Goal: Check status: Check status

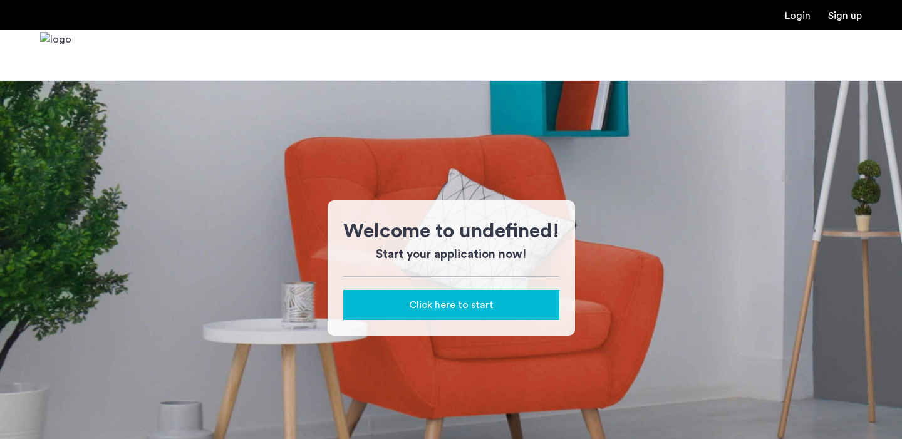
click at [802, 13] on link "Login" at bounding box center [798, 16] width 26 height 10
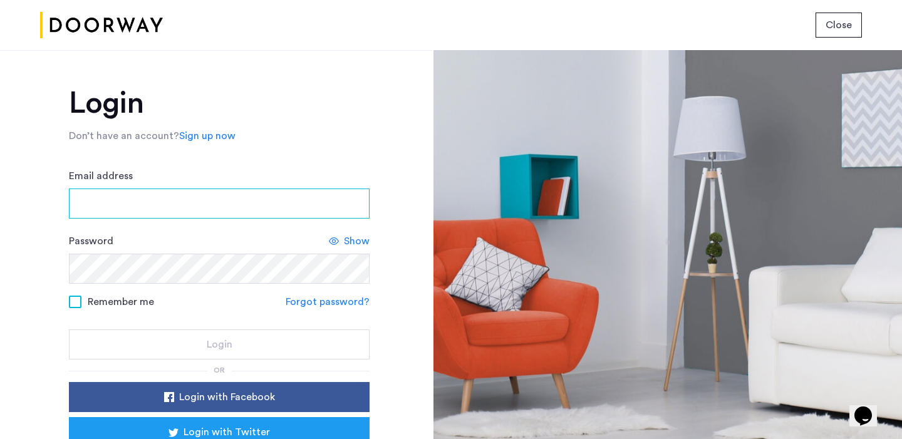
click at [201, 206] on input "Email address" at bounding box center [219, 204] width 301 height 30
type input "**********"
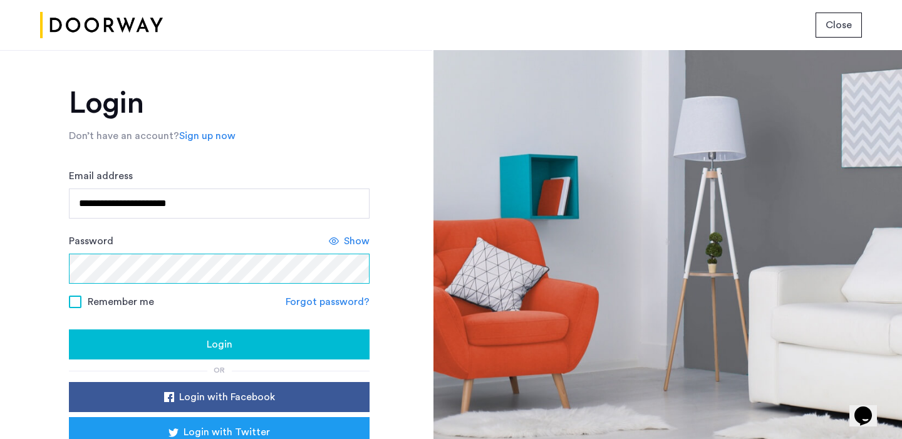
click at [69, 330] on button "Login" at bounding box center [219, 345] width 301 height 30
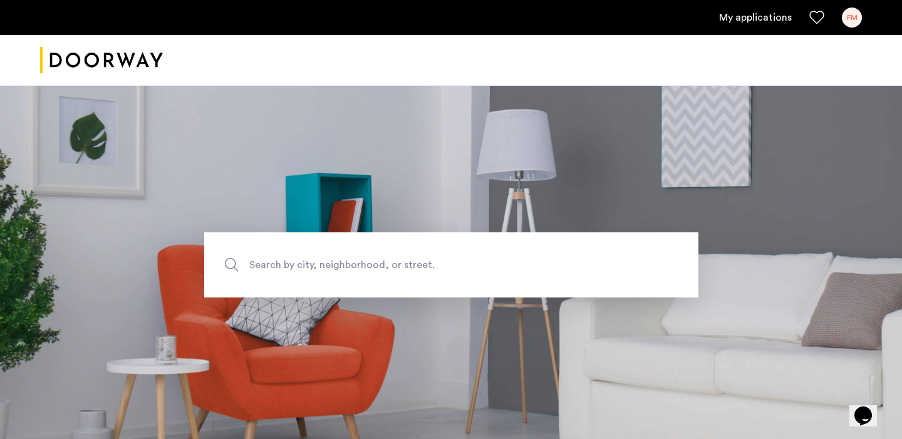
click at [724, 28] on div "My applications FM" at bounding box center [451, 17] width 902 height 35
click at [738, 21] on link "My applications" at bounding box center [755, 17] width 73 height 15
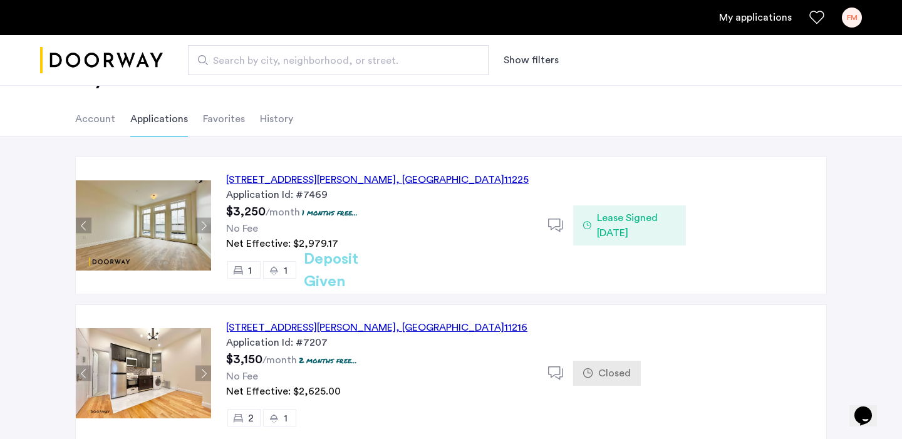
scroll to position [51, 0]
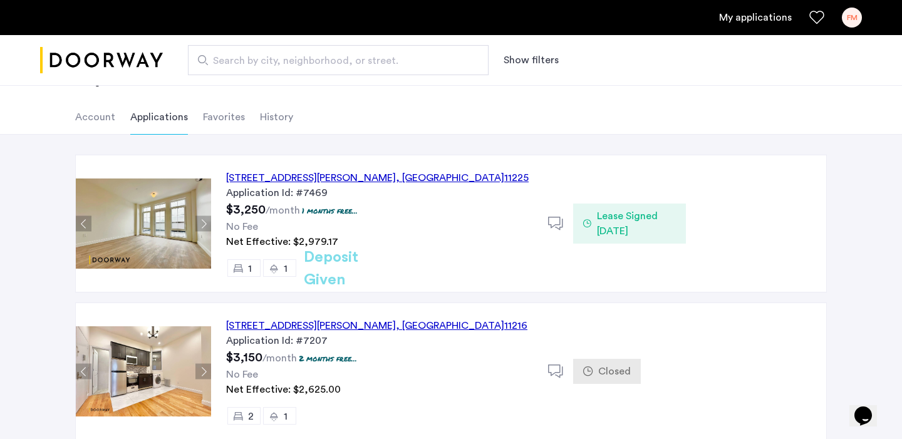
click at [373, 181] on div "268 Sullivan Place, Unit 2G, Brooklyn , NY 11225" at bounding box center [377, 177] width 303 height 15
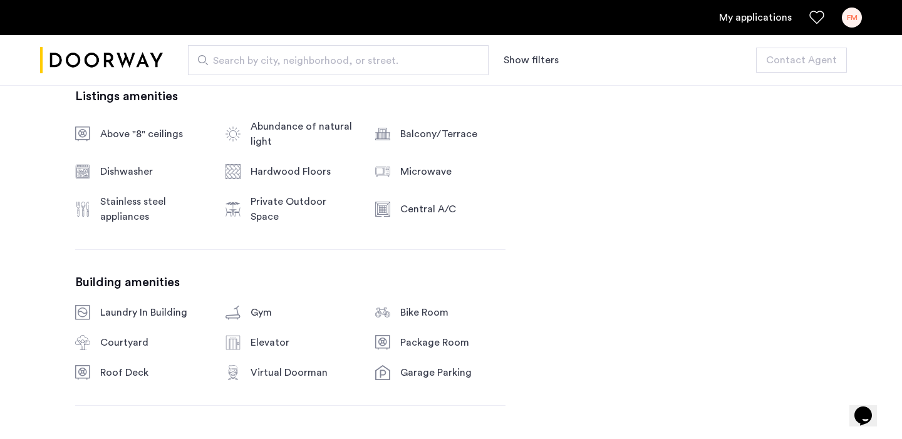
scroll to position [1101, 0]
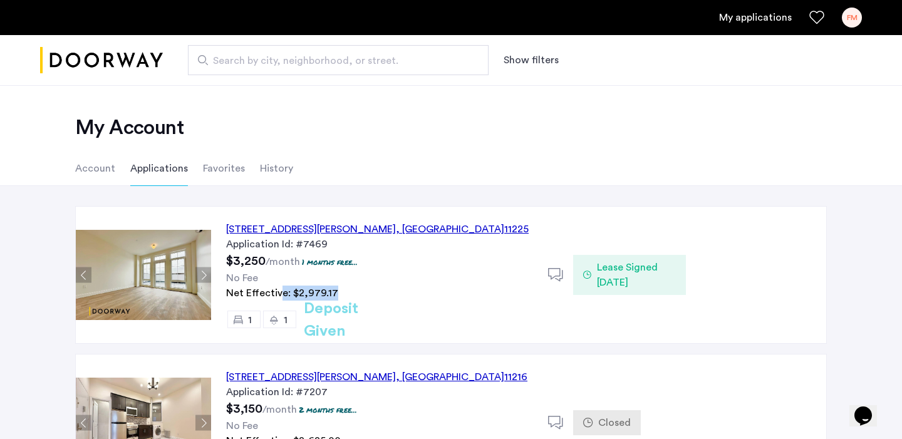
drag, startPoint x: 342, startPoint y: 291, endPoint x: 278, endPoint y: 290, distance: 63.9
click at [278, 290] on div "Net Effective: $2,979.17" at bounding box center [379, 293] width 307 height 15
drag, startPoint x: 226, startPoint y: 290, endPoint x: 285, endPoint y: 296, distance: 58.6
click at [285, 296] on span "Net Effective: $2,979.17" at bounding box center [282, 293] width 112 height 10
copy span "Net Effective"
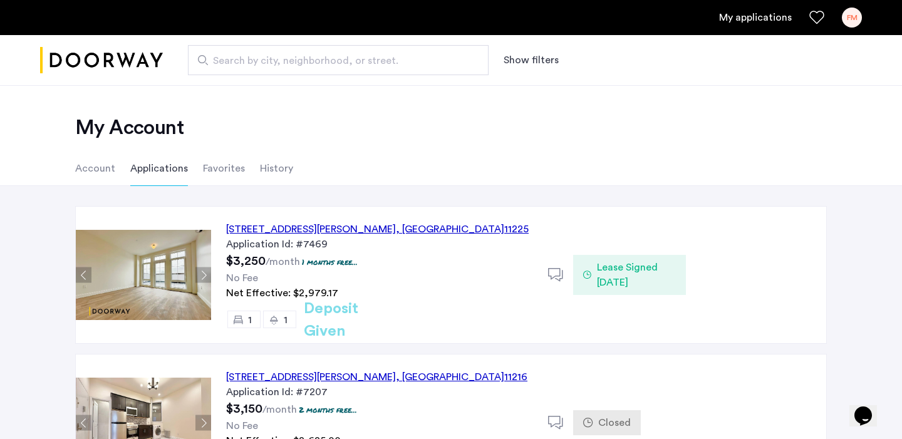
click at [500, 165] on ul "Account Applications Favorites History" at bounding box center [451, 168] width 790 height 35
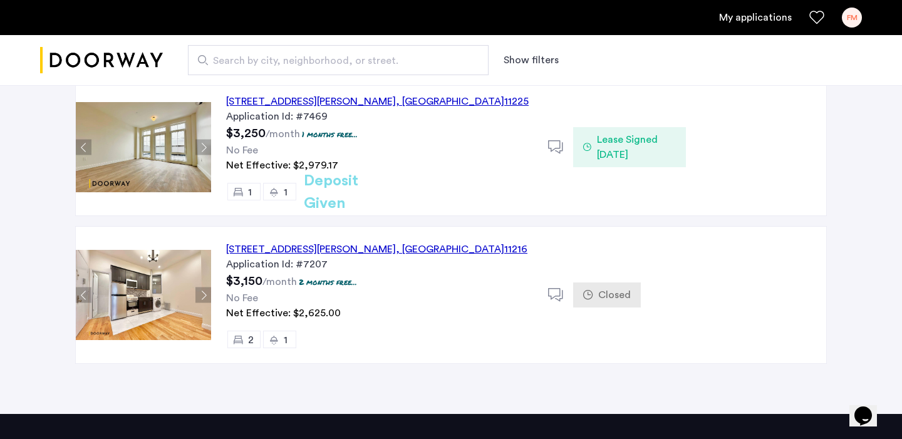
scroll to position [116, 0]
